Goal: Information Seeking & Learning: Learn about a topic

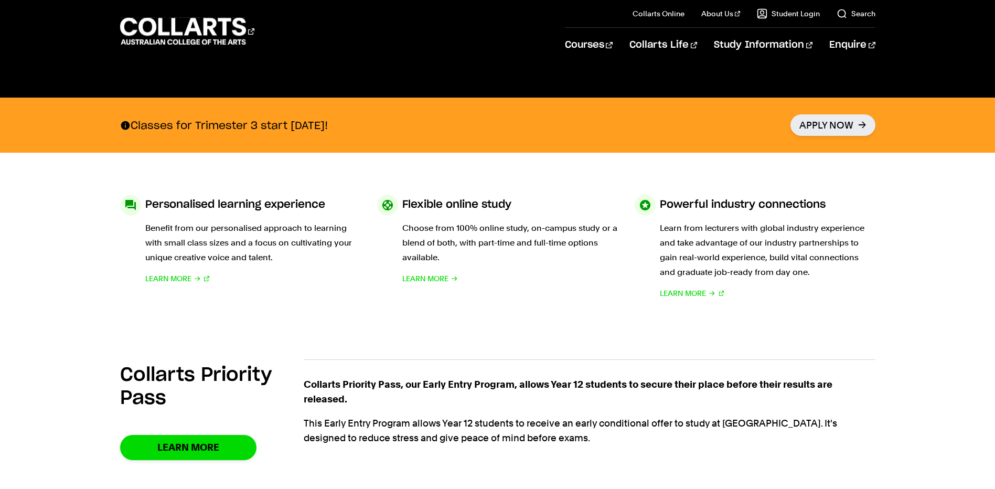
scroll to position [315, 0]
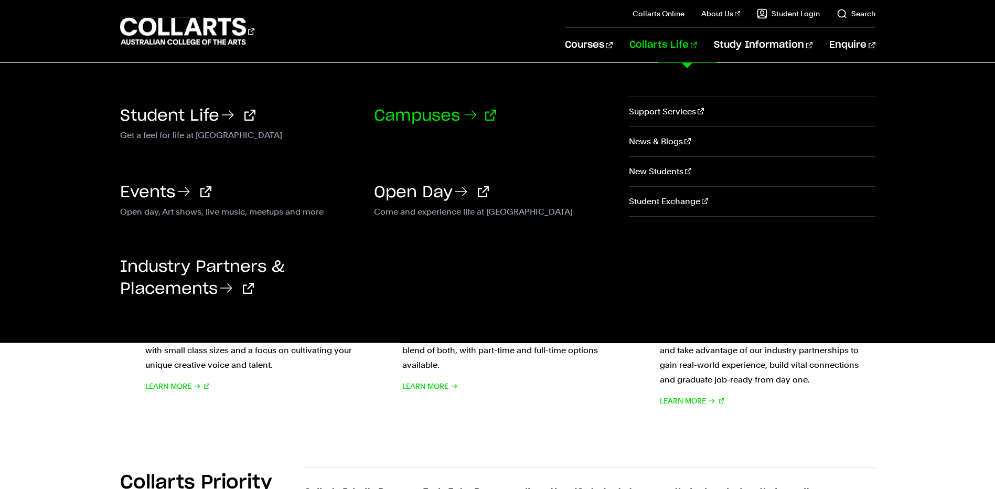
click at [460, 112] on link "Campuses" at bounding box center [435, 116] width 122 height 16
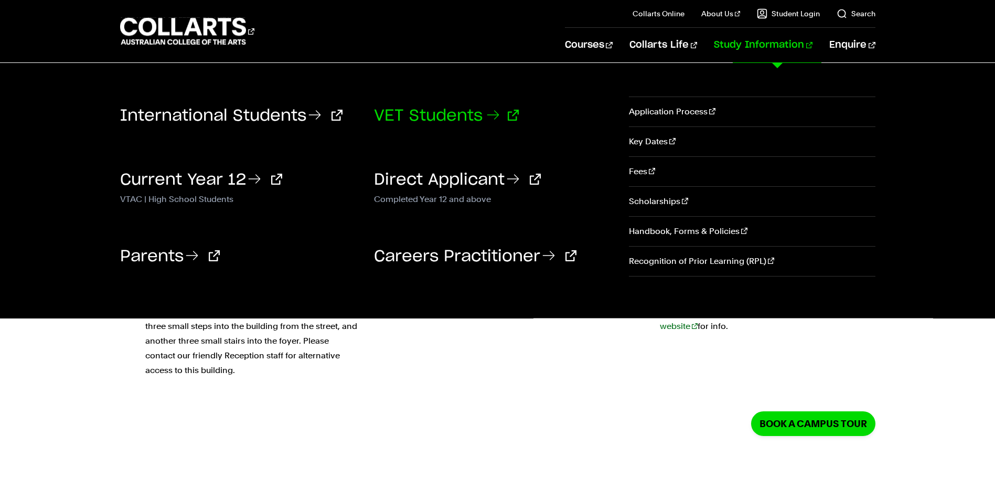
click at [483, 114] on link "VET Students" at bounding box center [446, 116] width 145 height 16
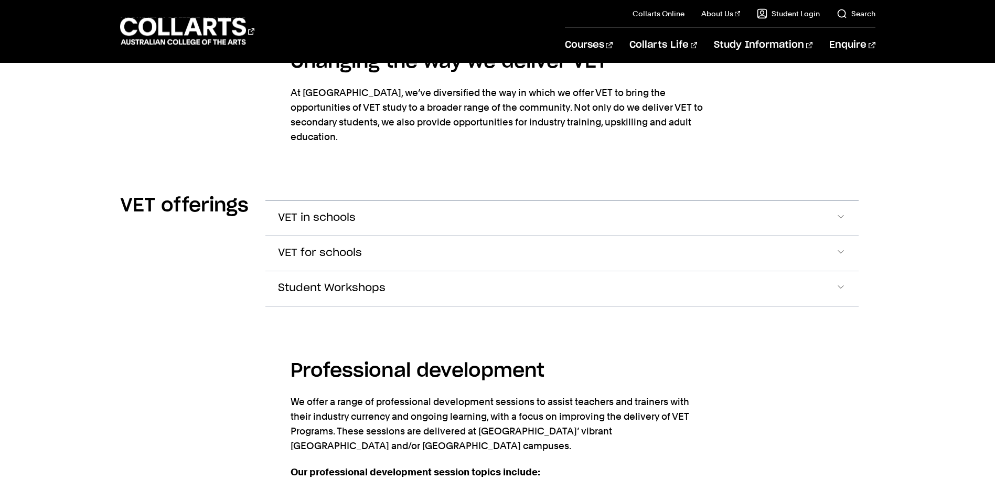
scroll to position [1438, 0]
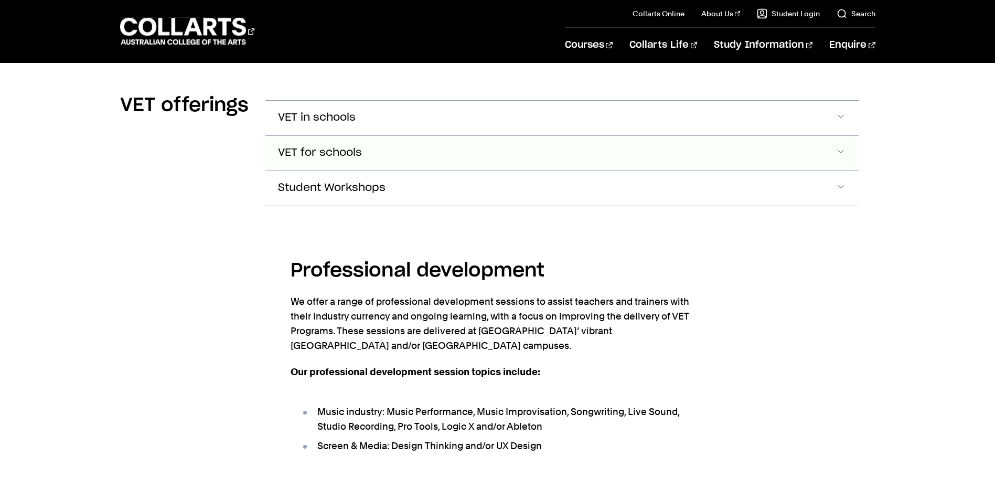
click at [330, 124] on span "VET for schools" at bounding box center [317, 118] width 78 height 12
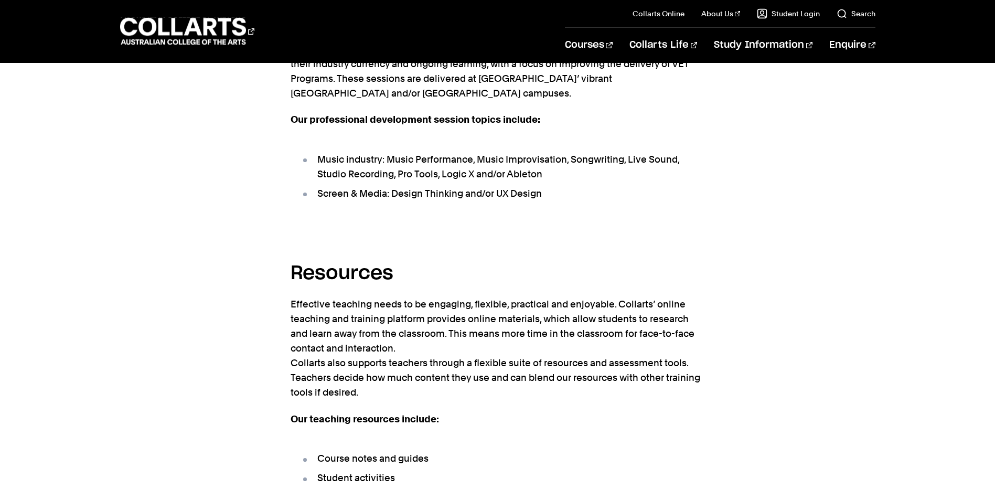
scroll to position [1936, 0]
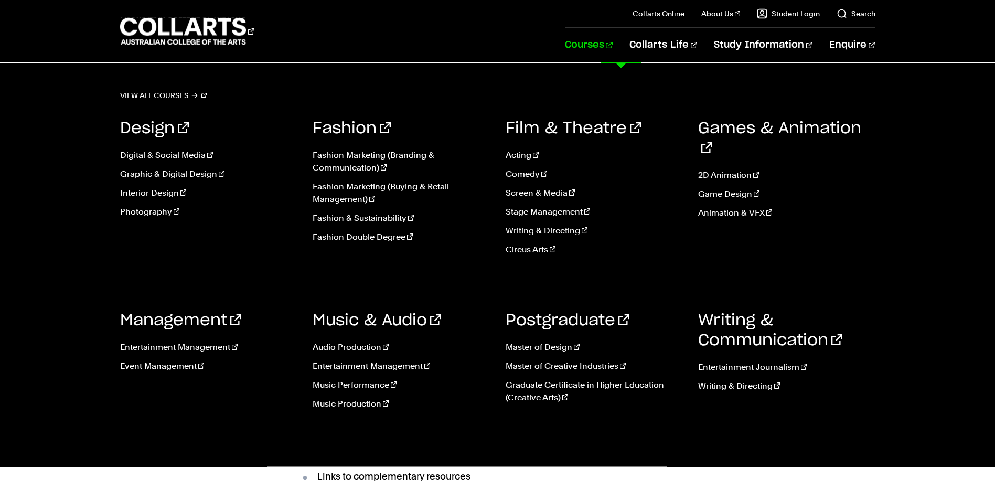
click at [613, 39] on link "Courses" at bounding box center [589, 45] width 48 height 35
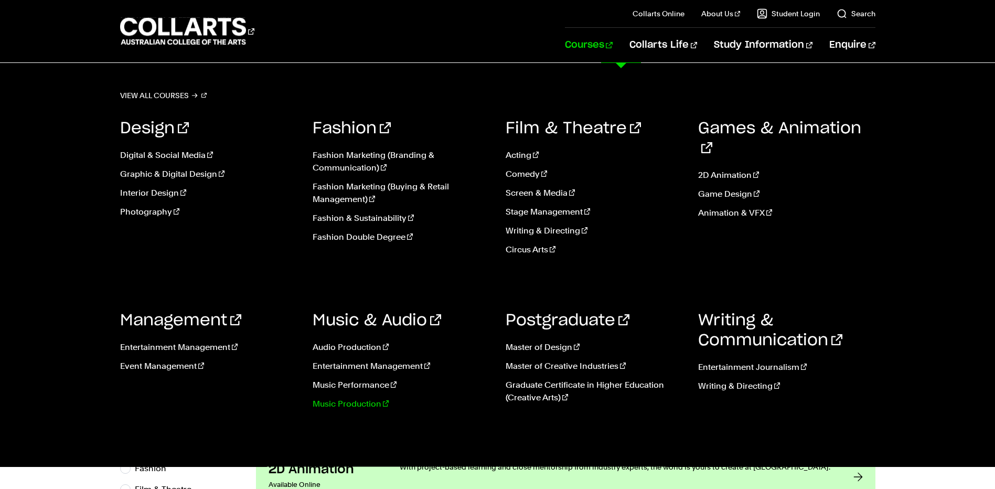
click at [363, 399] on link "Music Production" at bounding box center [401, 404] width 177 height 13
click at [522, 192] on link "Screen & Media" at bounding box center [594, 193] width 177 height 13
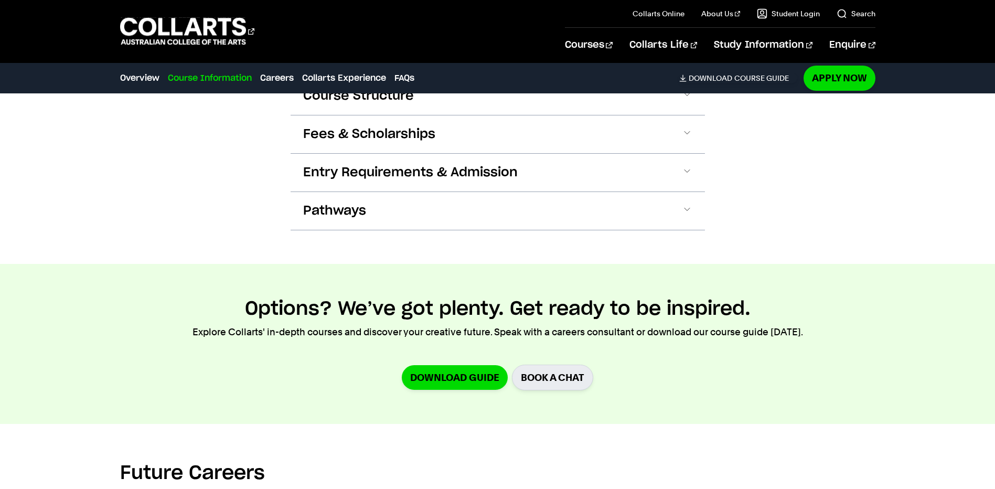
scroll to position [1101, 0]
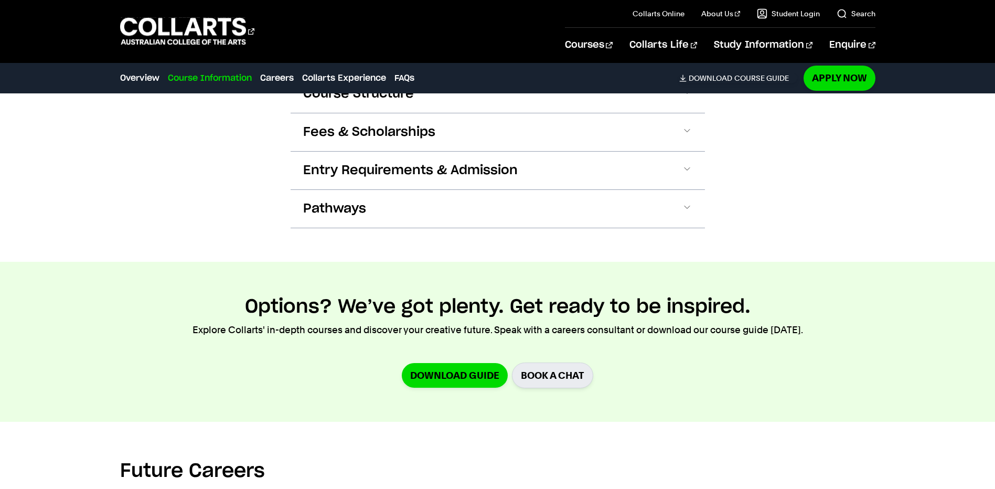
click at [807, 152] on div "Course Information Course Structure Bachelor of Screen & Media The Bachelor deg…" at bounding box center [497, 123] width 924 height 275
